Goal: Information Seeking & Learning: Learn about a topic

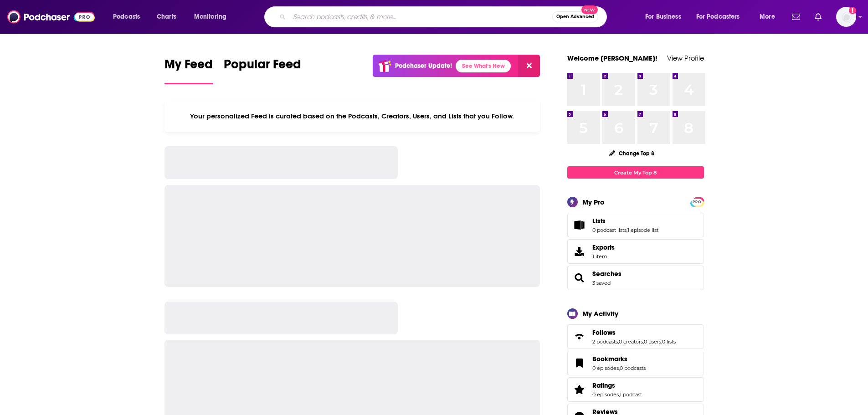
click at [336, 16] on input "Search podcasts, credits, & more..." at bounding box center [420, 17] width 263 height 15
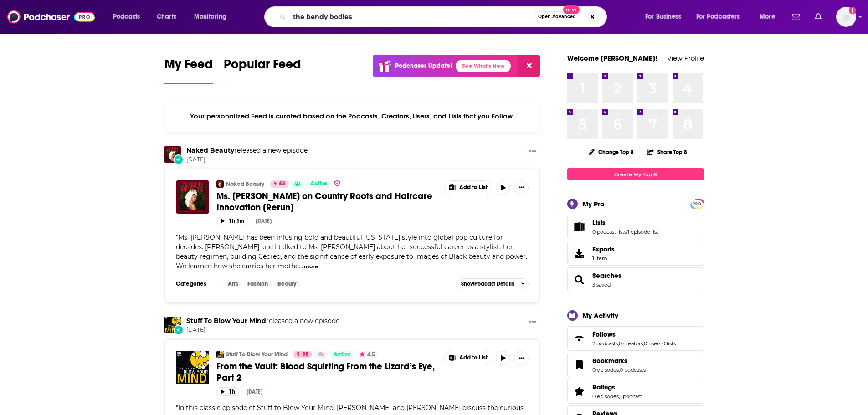
type input "the bendy bodies"
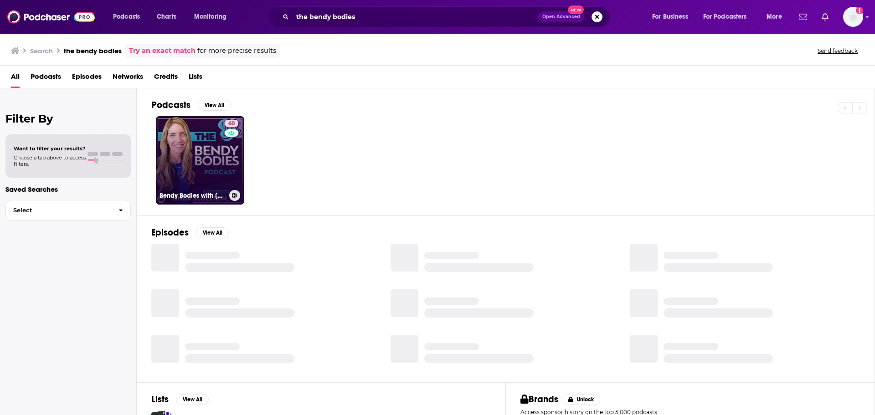
click at [195, 144] on link "60 Bendy Bodies with [PERSON_NAME]" at bounding box center [200, 160] width 88 height 88
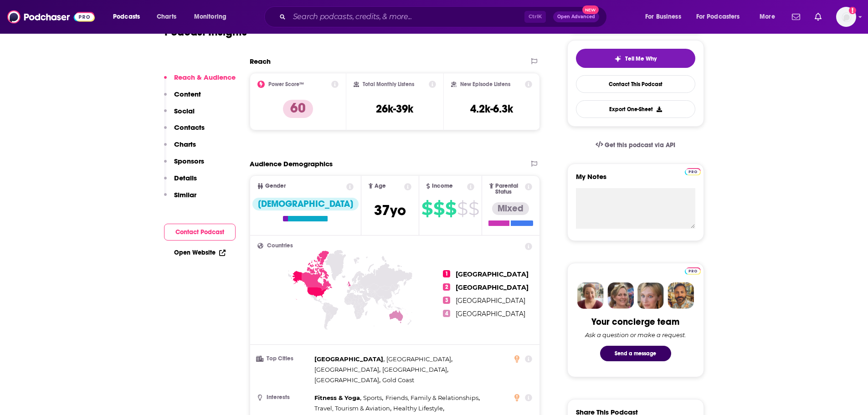
scroll to position [228, 0]
